Goal: Transaction & Acquisition: Purchase product/service

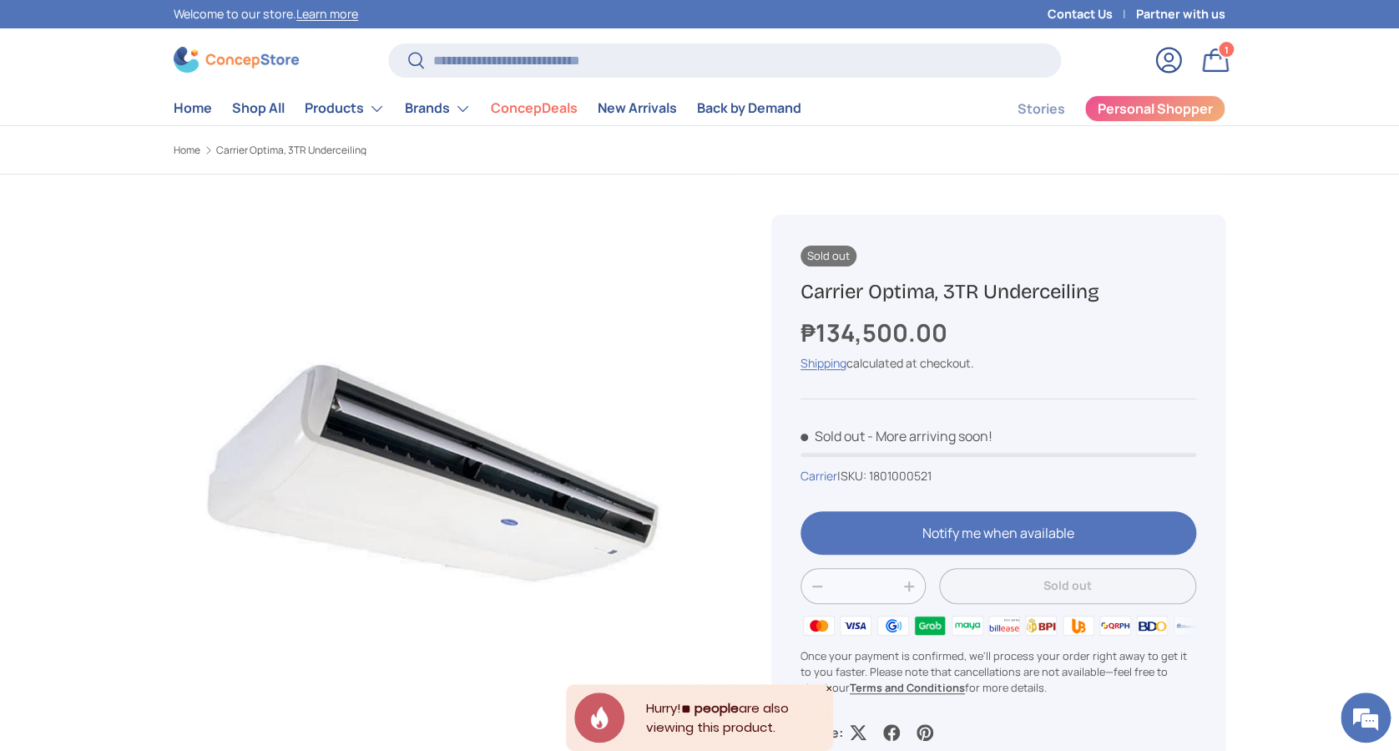
scroll to position [4005, 6826]
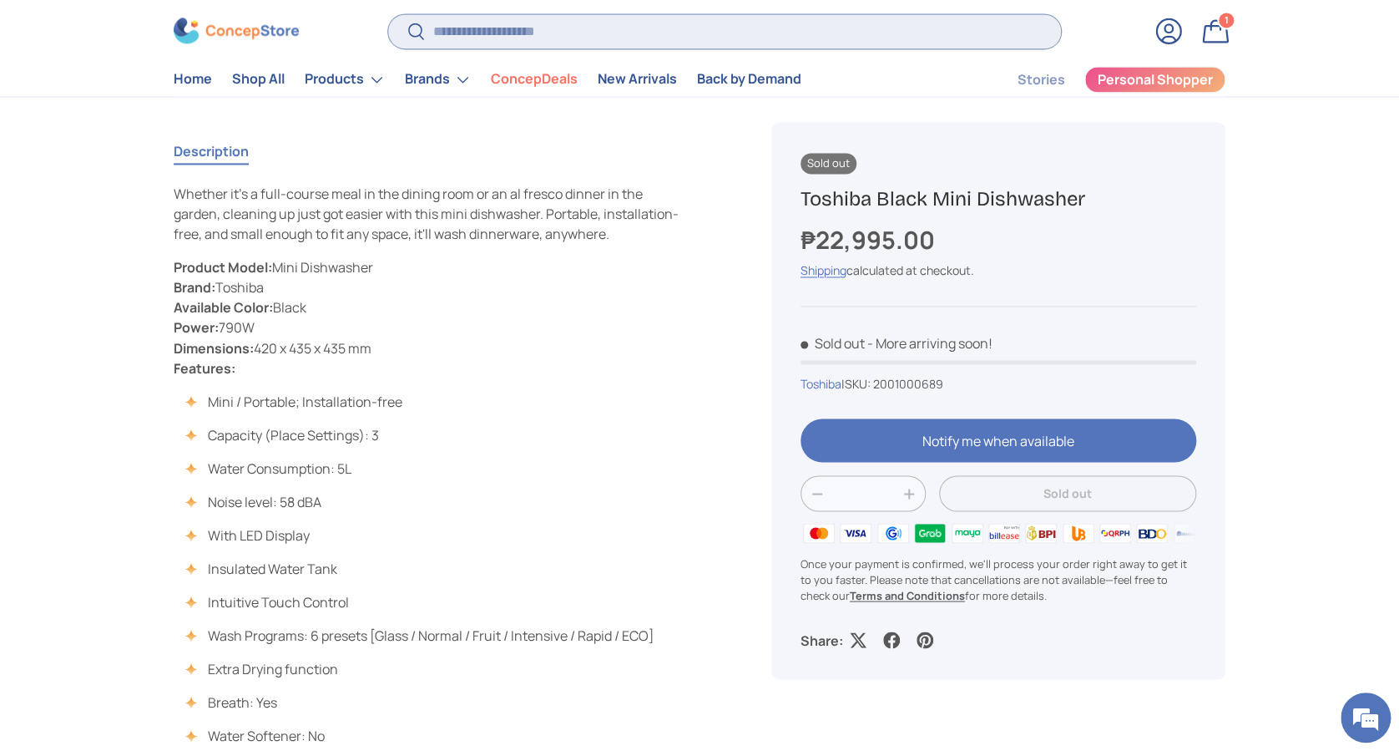
click at [770, 26] on input "Search" at bounding box center [724, 31] width 673 height 34
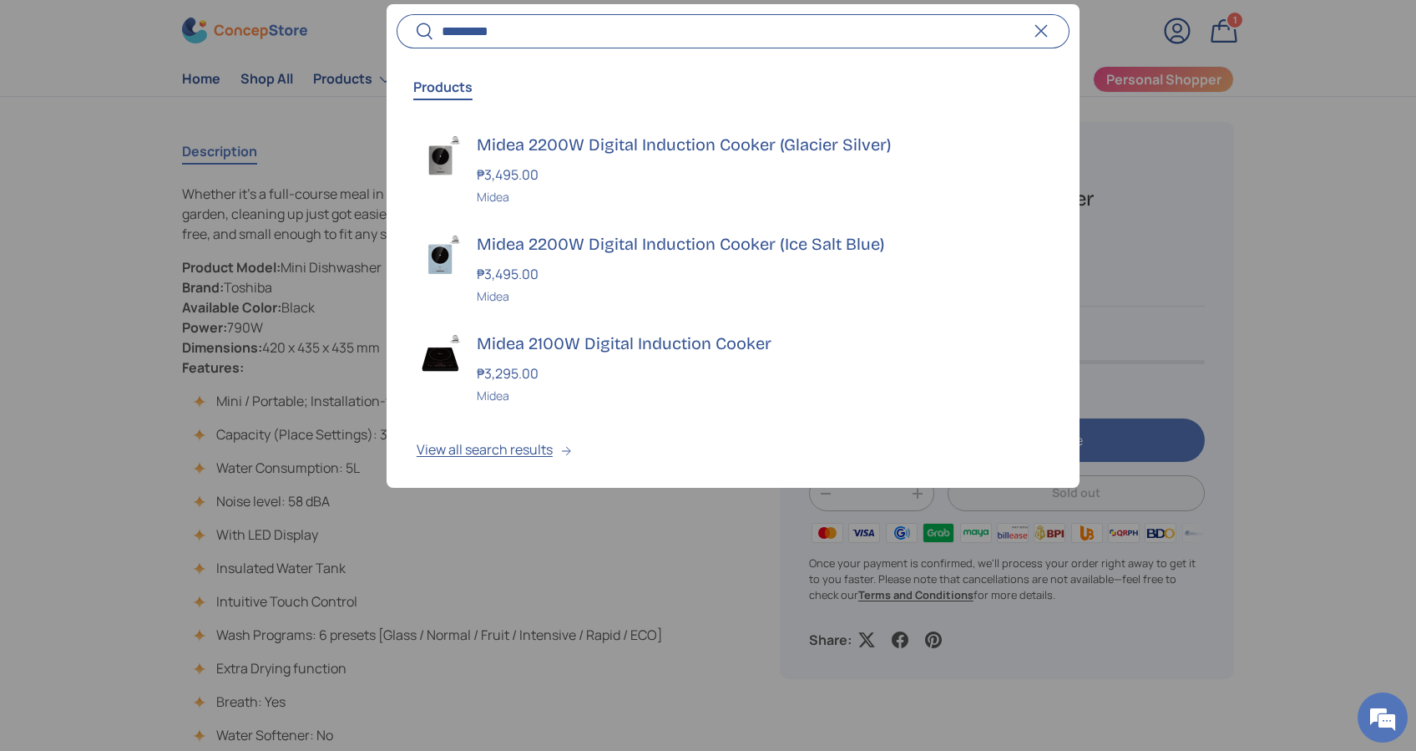
type input "*********"
click at [397, 13] on button "Search" at bounding box center [416, 32] width 38 height 39
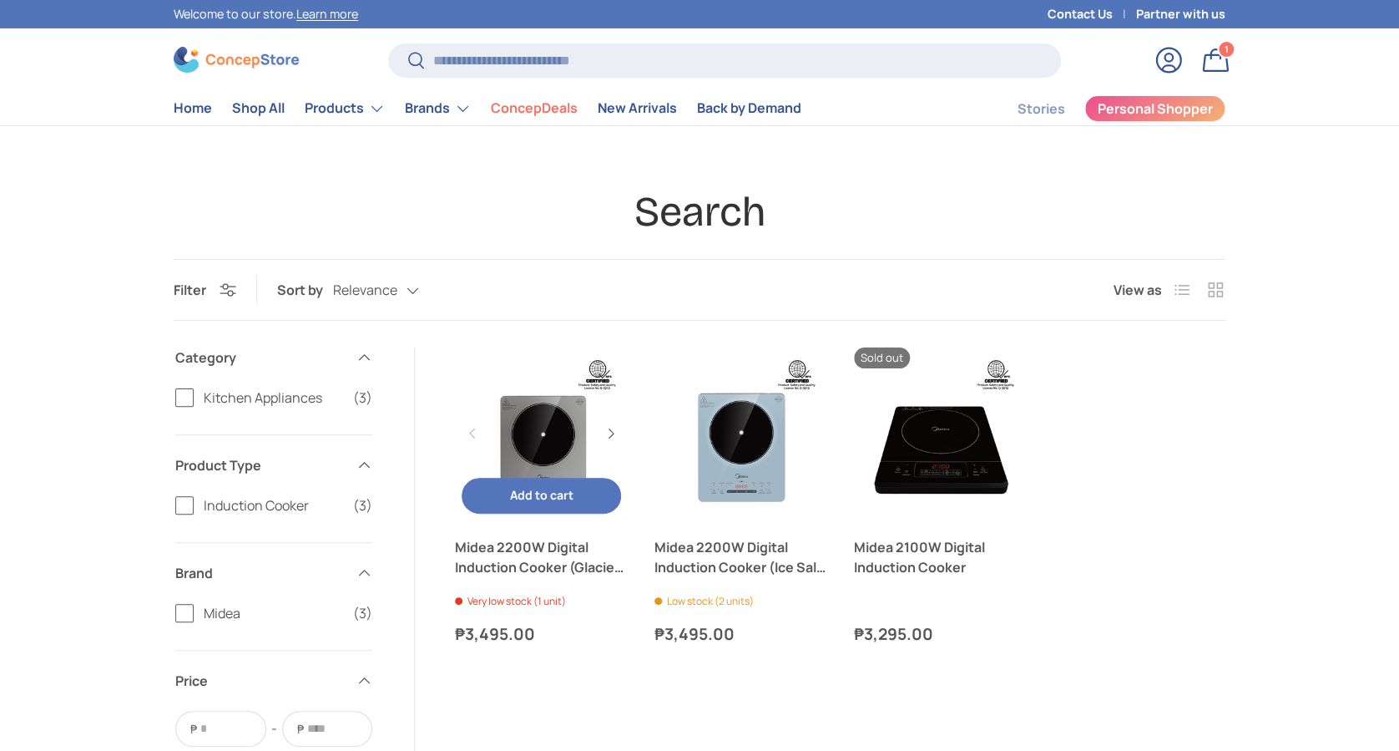
click at [551, 448] on link "Midea 2200W Digital Induction Cooker (Glacier Silver)" at bounding box center [541, 433] width 173 height 173
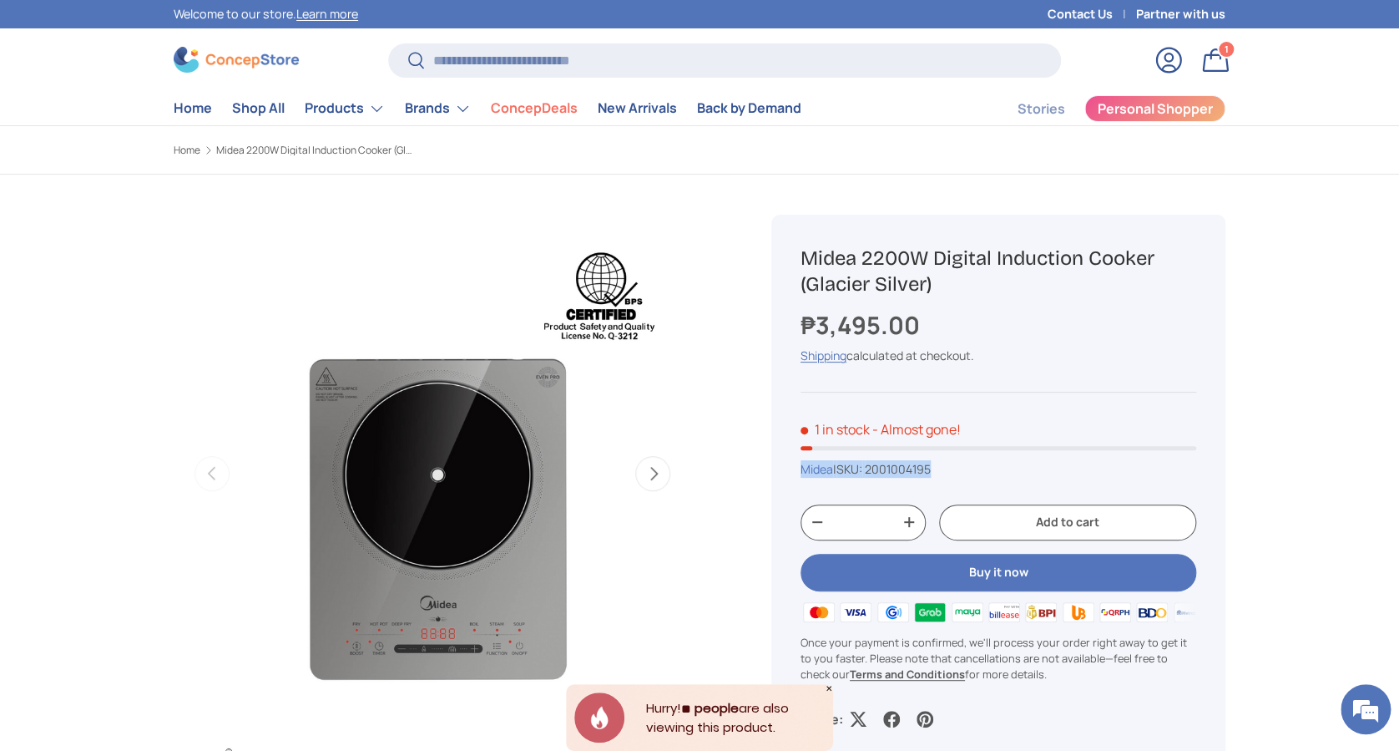
drag, startPoint x: 945, startPoint y: 469, endPoint x: 782, endPoint y: 470, distance: 162.8
click at [782, 470] on div "Midea 2200W Digital Induction Cooker (Glacier Silver) ₱3,495.00 Unit price / Un…" at bounding box center [998, 487] width 454 height 544
copy div "Midea | SKU: 2001004195"
